Goal: Task Accomplishment & Management: Use online tool/utility

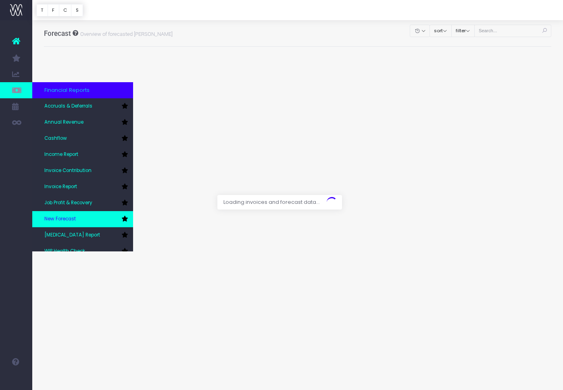
click at [71, 219] on span "New Forecast" at bounding box center [59, 219] width 31 height 7
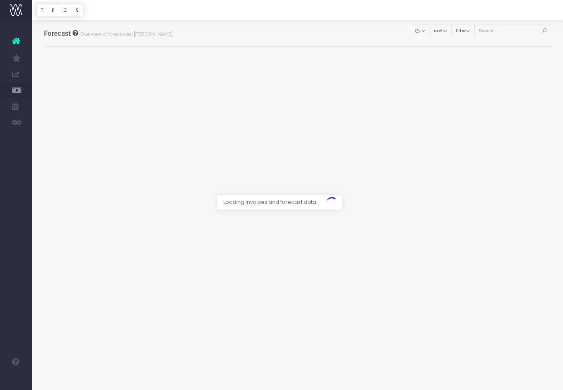
click at [495, 27] on div at bounding box center [281, 195] width 563 height 390
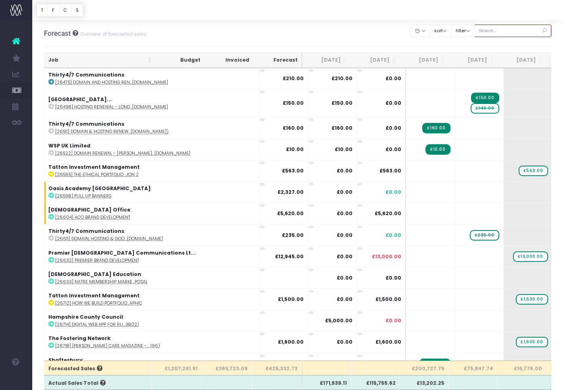
click at [519, 31] on input "text" at bounding box center [512, 31] width 77 height 13
